Goal: Task Accomplishment & Management: Complete application form

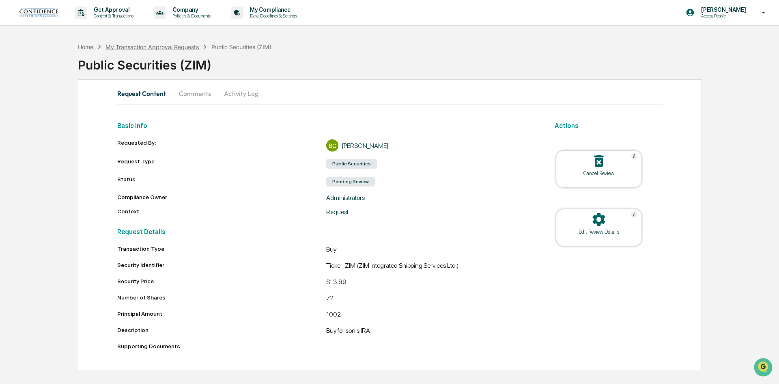
click at [158, 47] on div "My Transaction Approval Requests" at bounding box center [152, 46] width 93 height 7
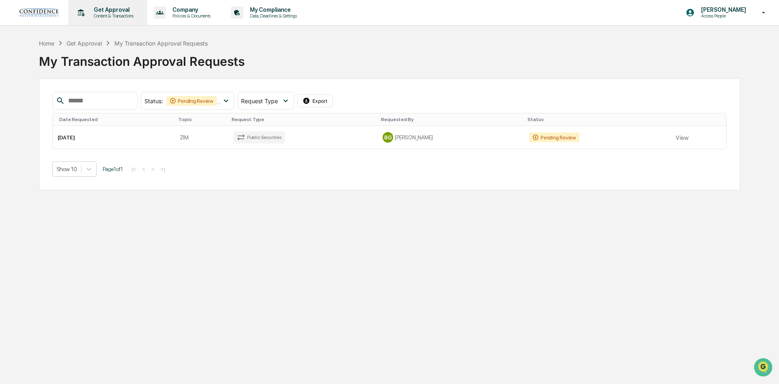
click at [106, 7] on p "Get Approval" at bounding box center [112, 9] width 50 height 6
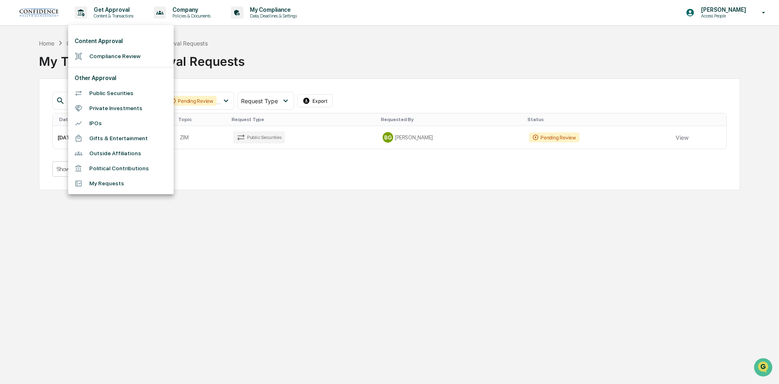
click at [89, 180] on div at bounding box center [82, 183] width 15 height 8
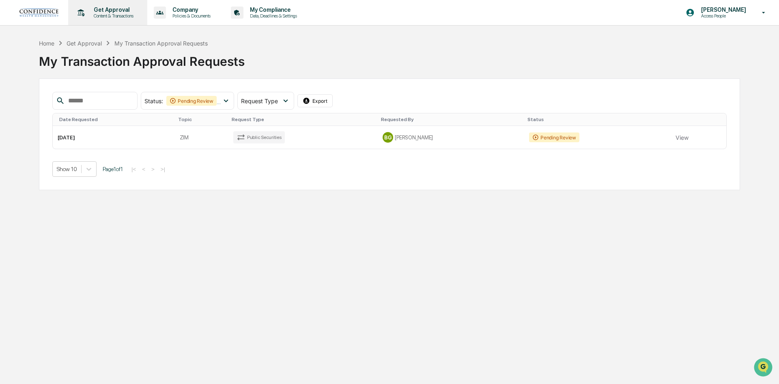
click at [106, 10] on p "Get Approval" at bounding box center [112, 9] width 50 height 6
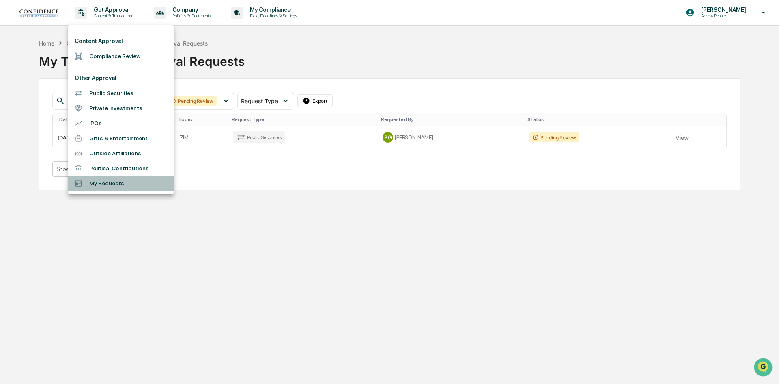
click at [99, 185] on li "My Requests" at bounding box center [121, 183] width 106 height 15
